Goal: Check status: Check status

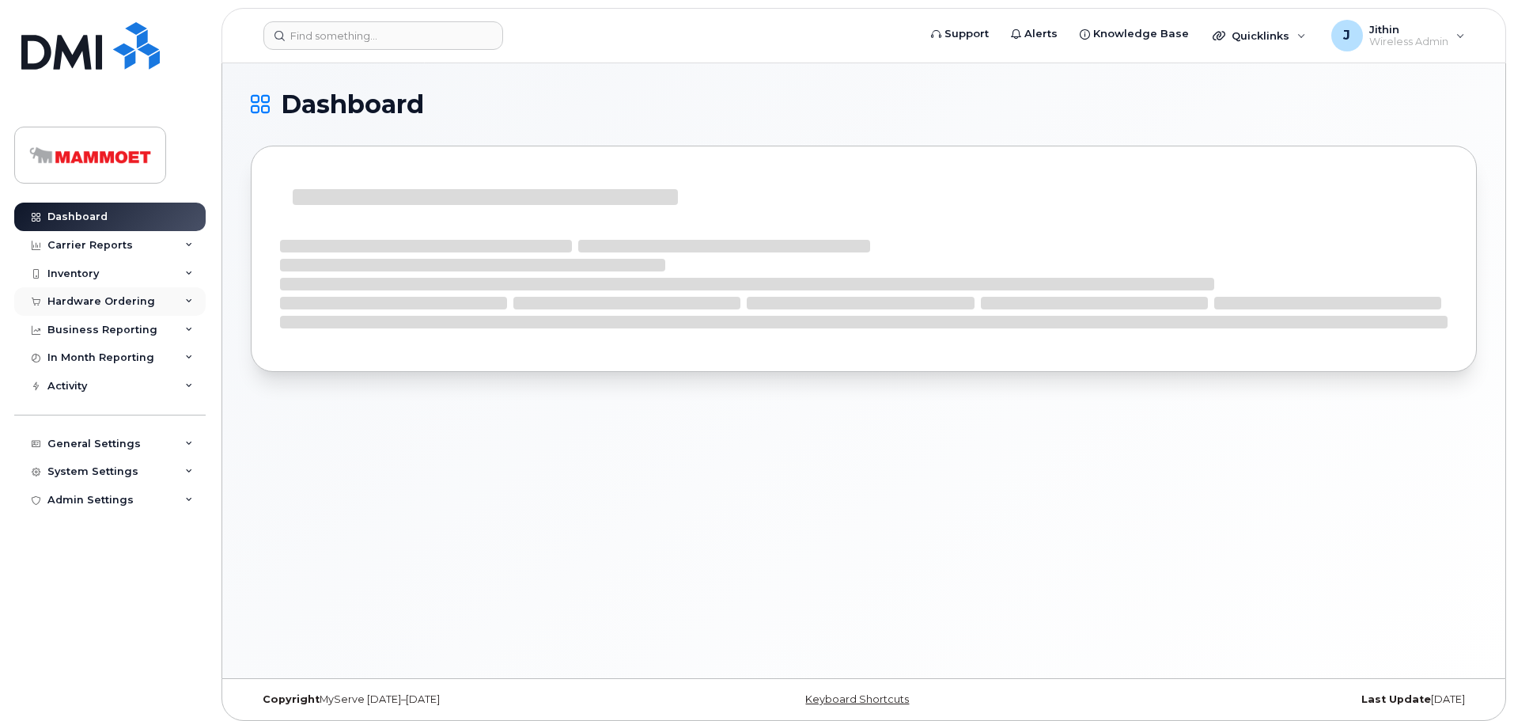
click at [87, 301] on div "Hardware Ordering" at bounding box center [101, 301] width 108 height 13
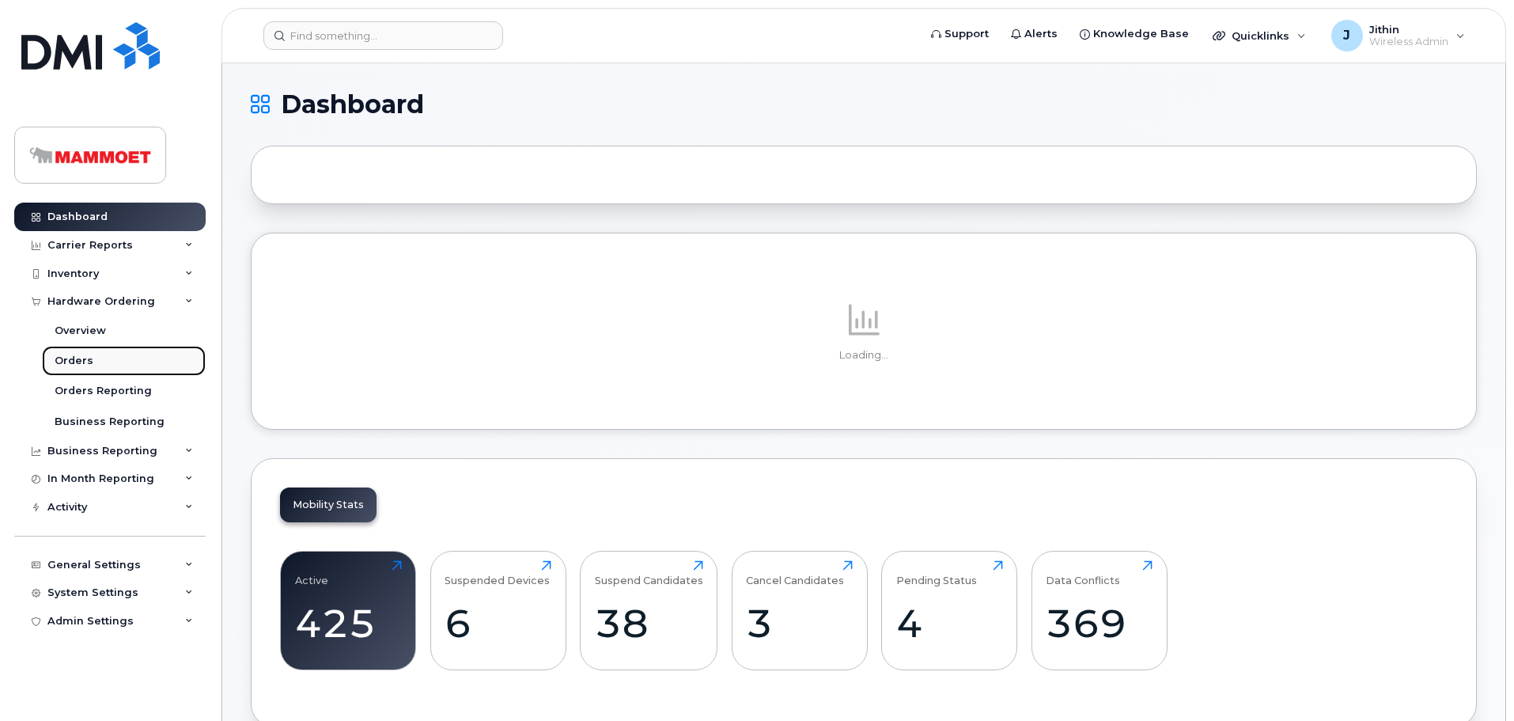
click at [70, 352] on link "Orders" at bounding box center [124, 361] width 164 height 30
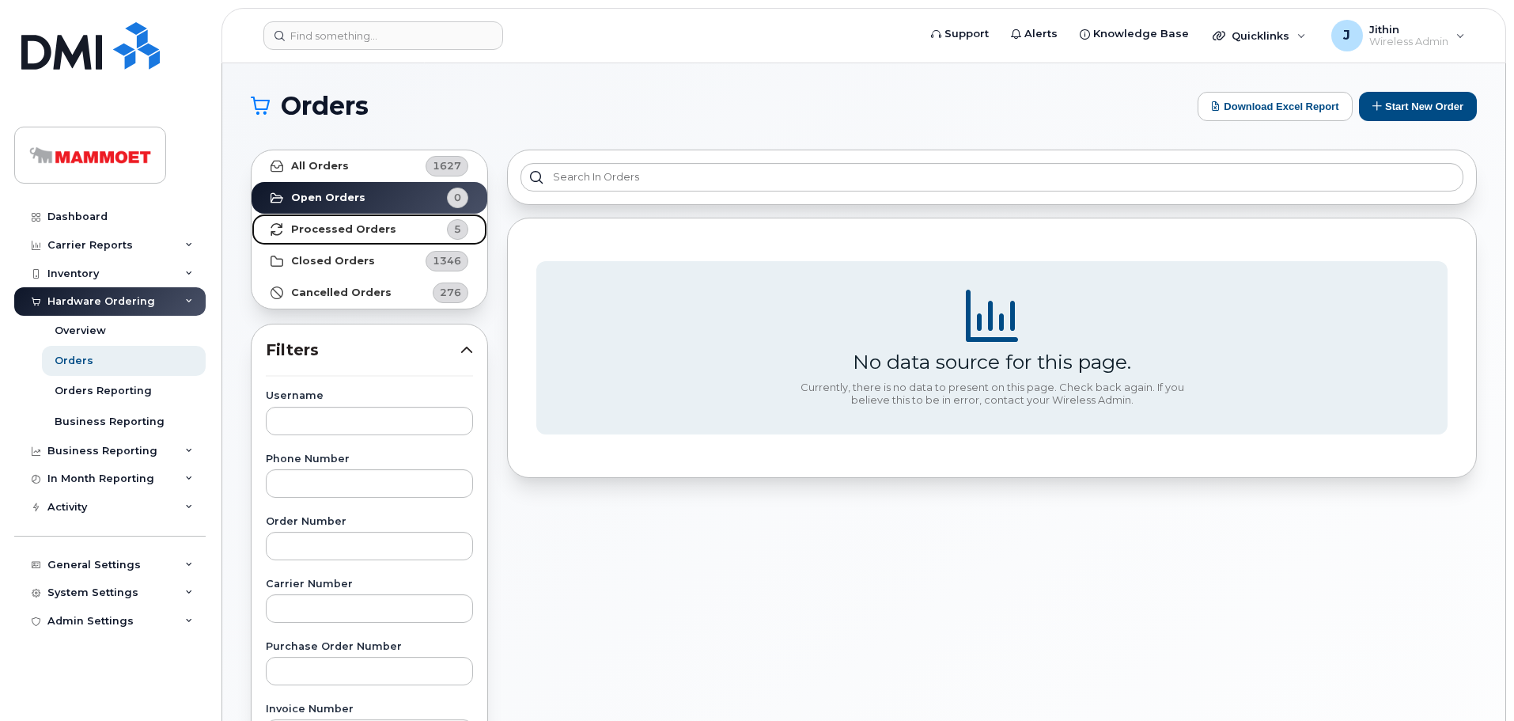
click at [346, 237] on link "Processed Orders 5" at bounding box center [370, 230] width 236 height 32
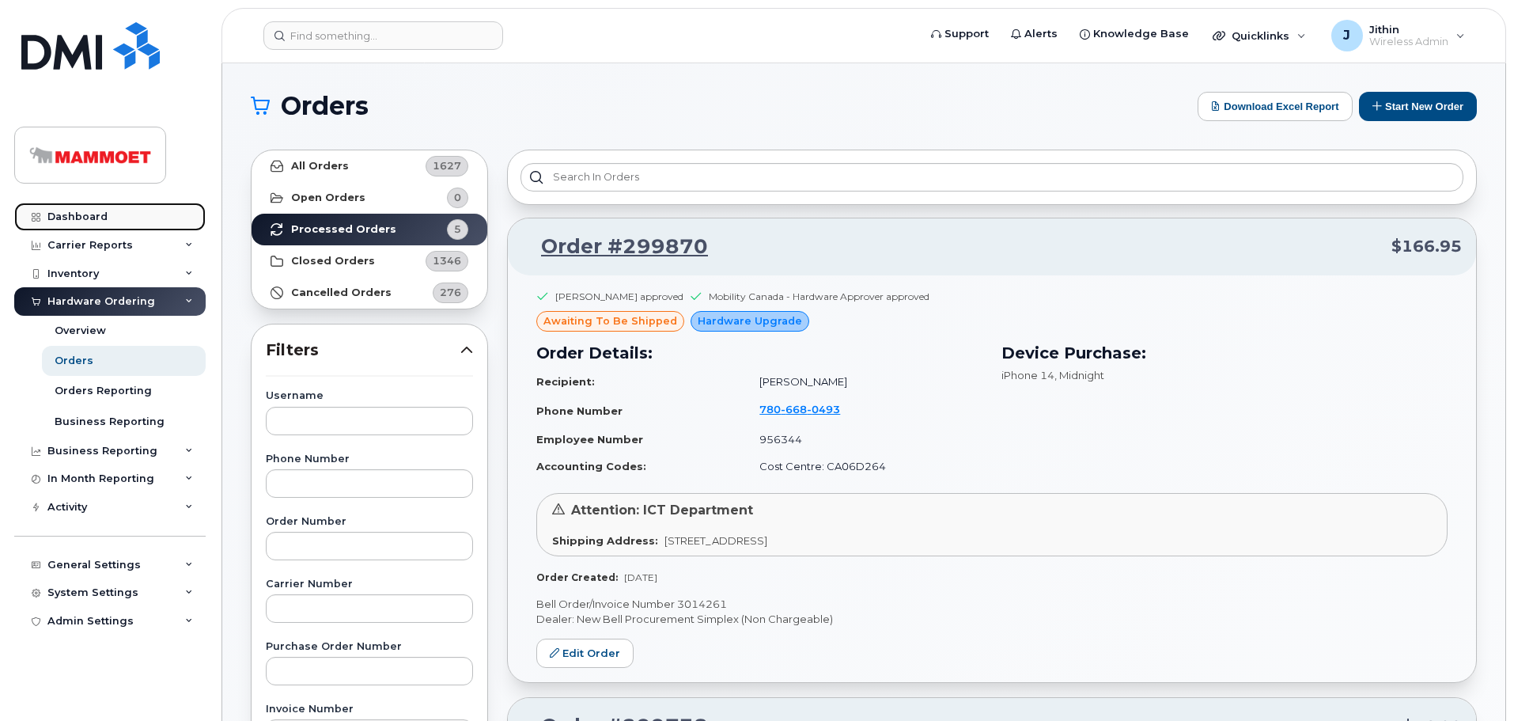
click at [88, 210] on link "Dashboard" at bounding box center [109, 216] width 191 height 28
